Goal: Information Seeking & Learning: Learn about a topic

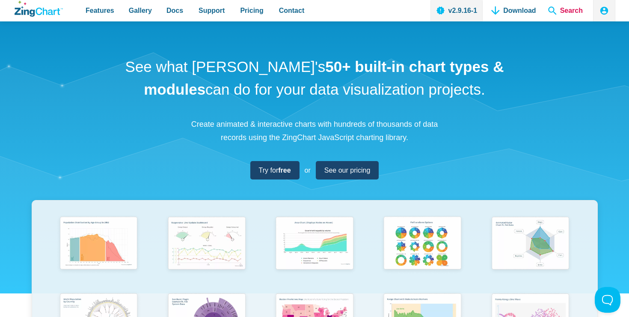
click at [561, 10] on span "Search" at bounding box center [566, 10] width 42 height 21
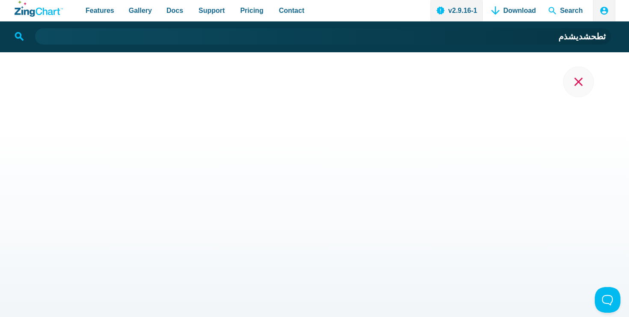
type input "ثطحشدیشذمث"
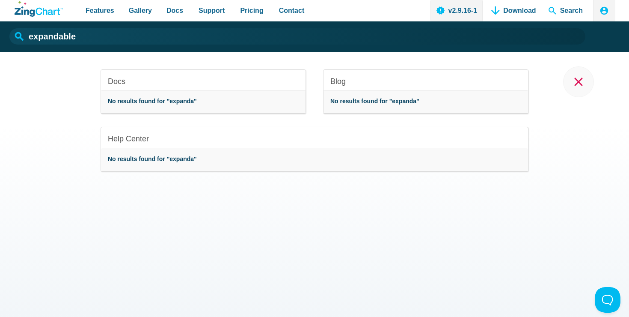
type input "expandable"
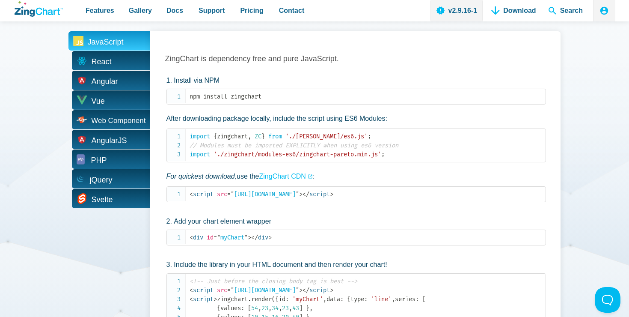
click at [563, 166] on div "ZingChart Integrates with Popular JavaScript Development Stacks JavaScript Reac…" at bounding box center [315, 222] width 602 height 551
